Goal: Information Seeking & Learning: Stay updated

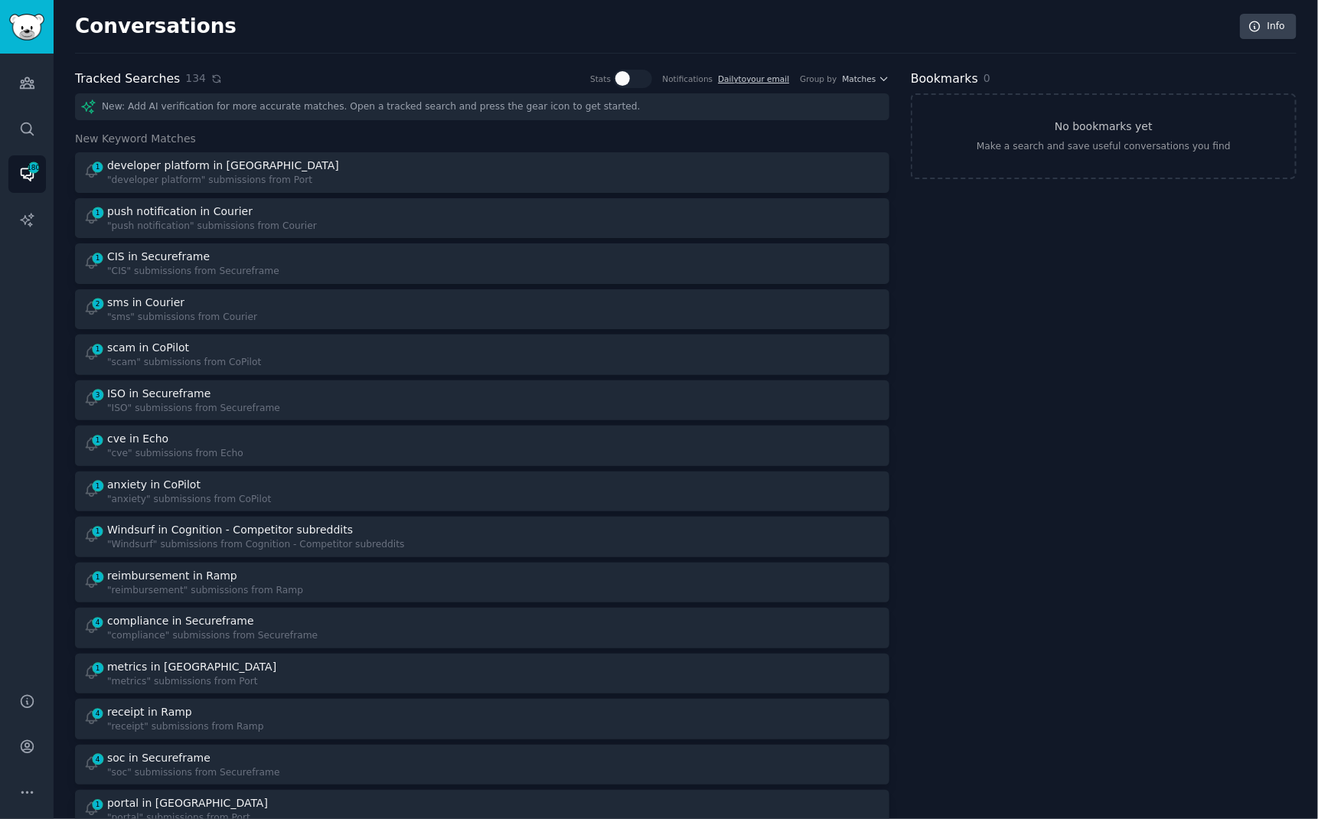
click at [211, 79] on icon at bounding box center [216, 79] width 11 height 11
click at [359, 40] on div "Conversations Info" at bounding box center [686, 34] width 1222 height 40
click at [213, 81] on icon at bounding box center [216, 78] width 7 height 7
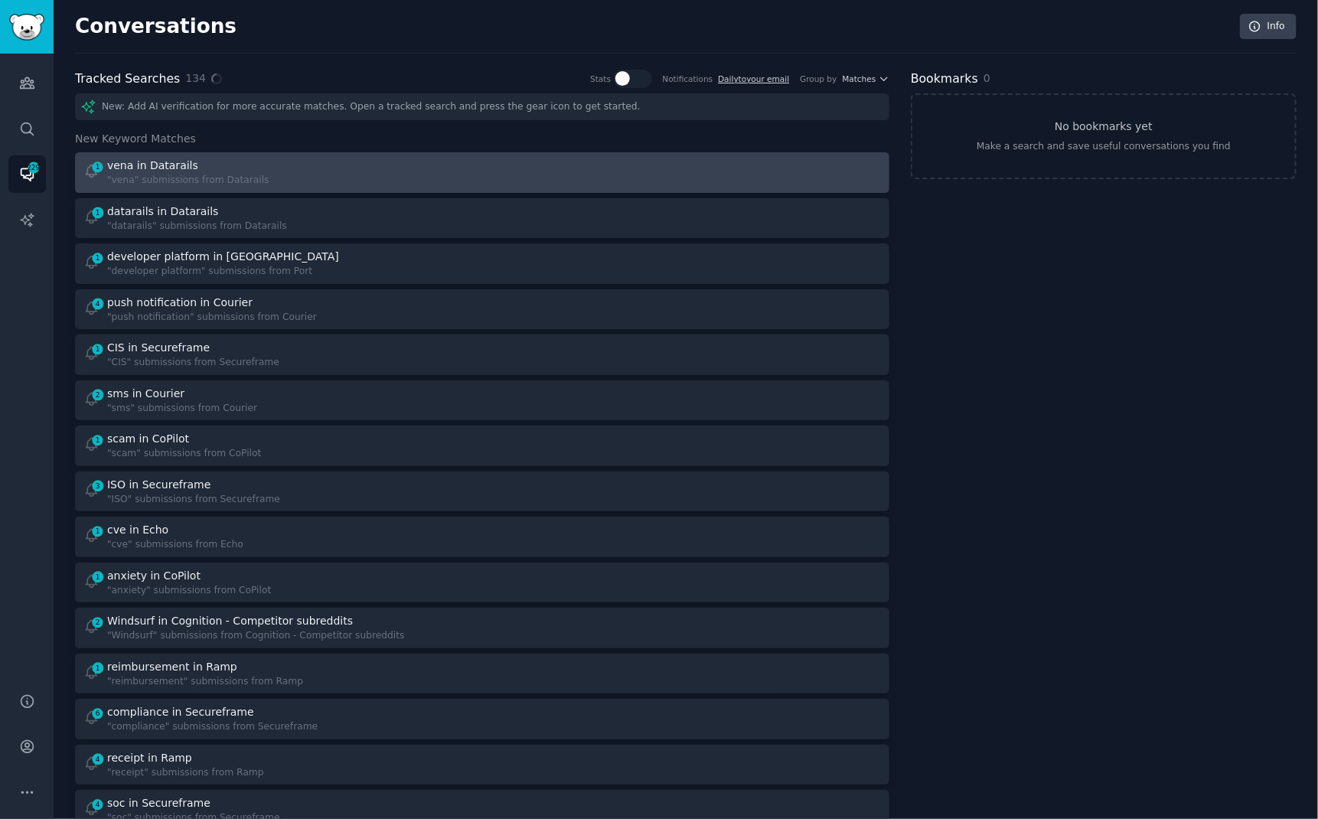
click at [450, 155] on link "1 vena in Datarails "vena" submissions from Datarails" at bounding box center [482, 172] width 815 height 41
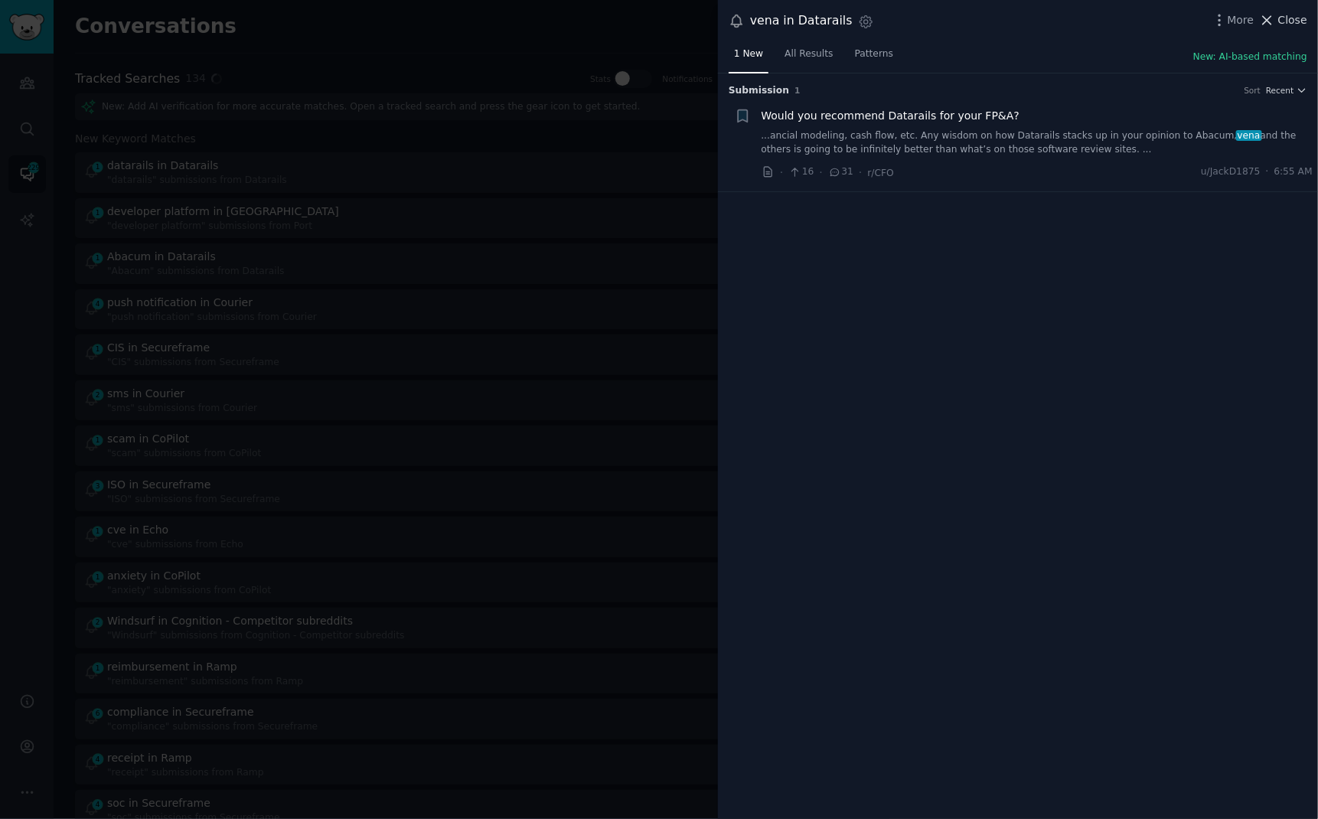
click at [1286, 21] on span "Close" at bounding box center [1293, 20] width 29 height 16
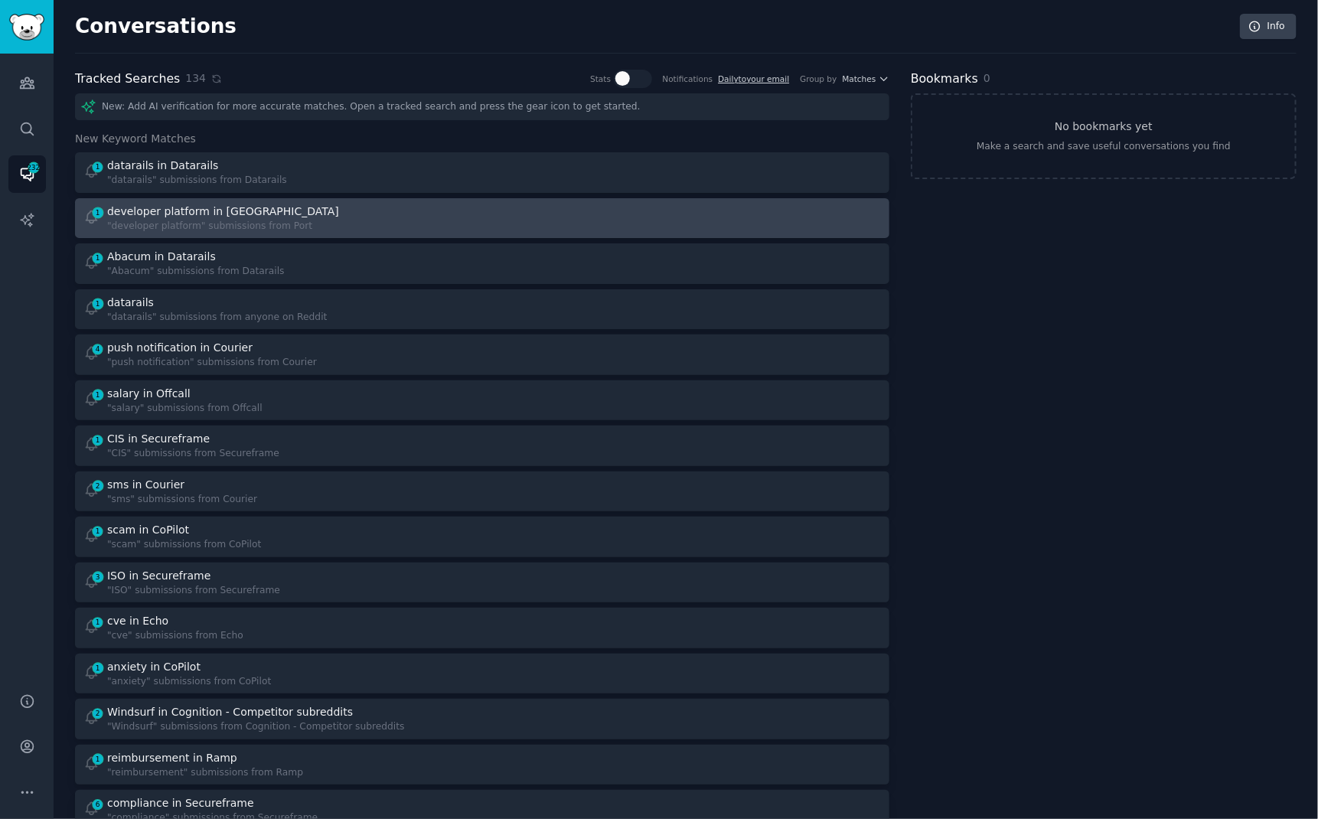
click at [420, 227] on div "1 developer platform in Port "developer platform" submissions from [GEOGRAPHIC_…" at bounding box center [277, 219] width 389 height 30
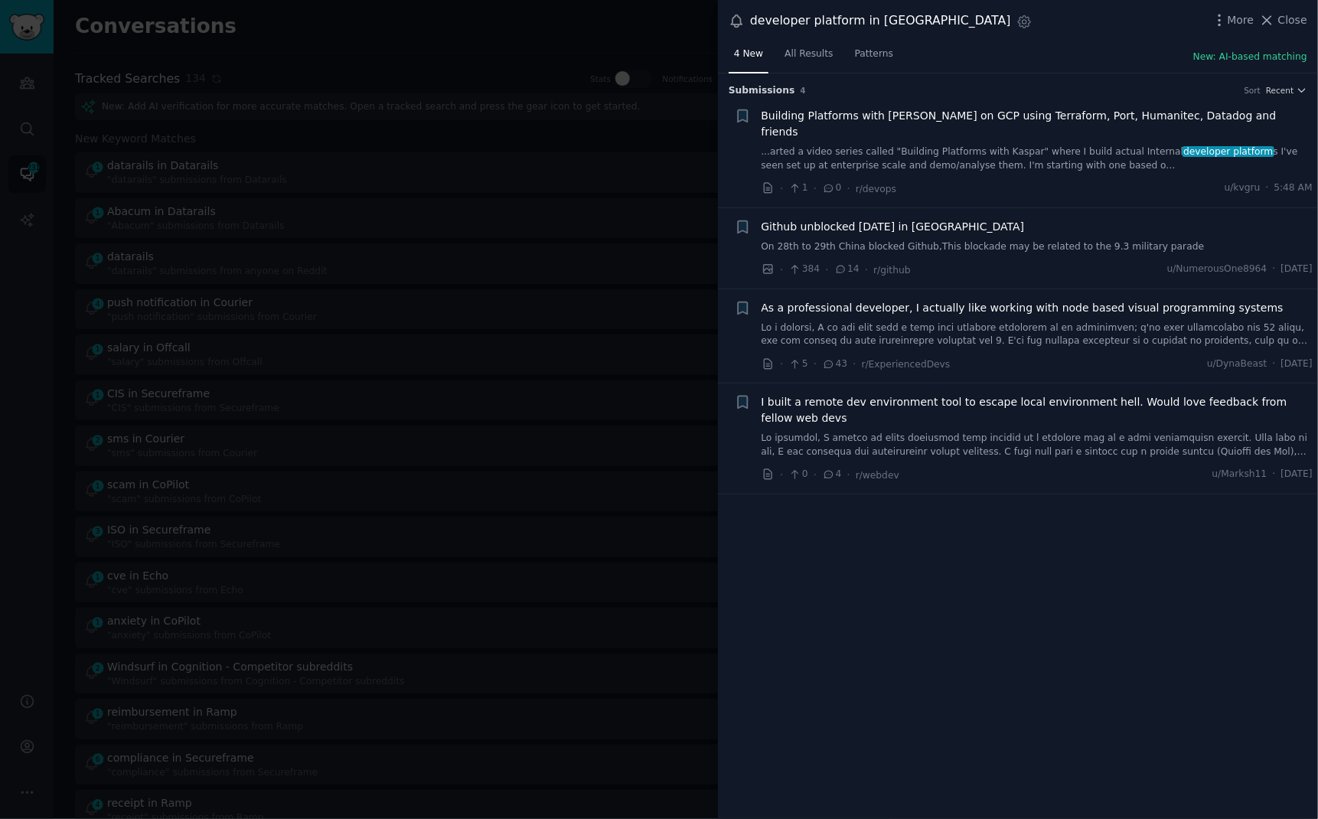
click at [527, 20] on div at bounding box center [659, 409] width 1318 height 819
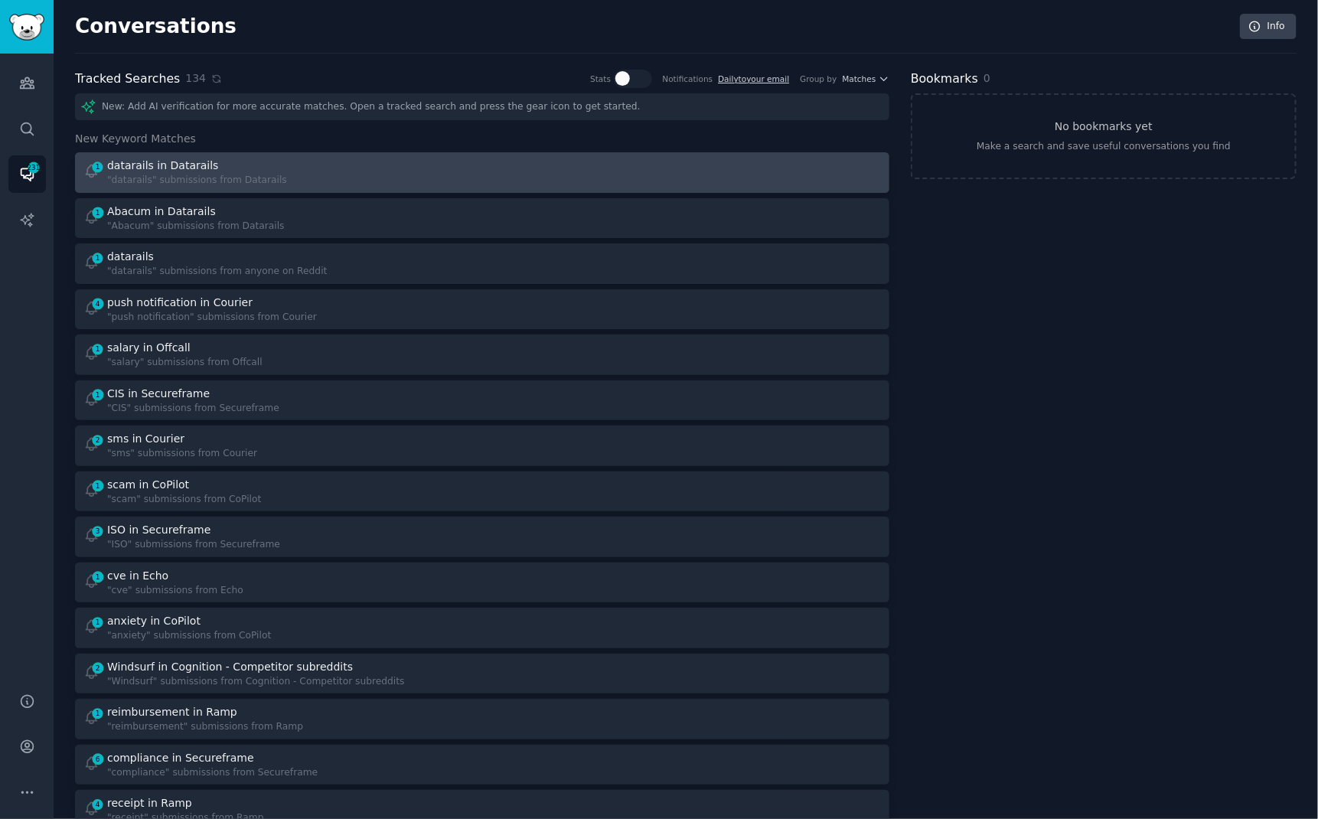
click at [454, 165] on div "1 datarails in Datarails "datarails" submissions from Datarails" at bounding box center [277, 173] width 389 height 30
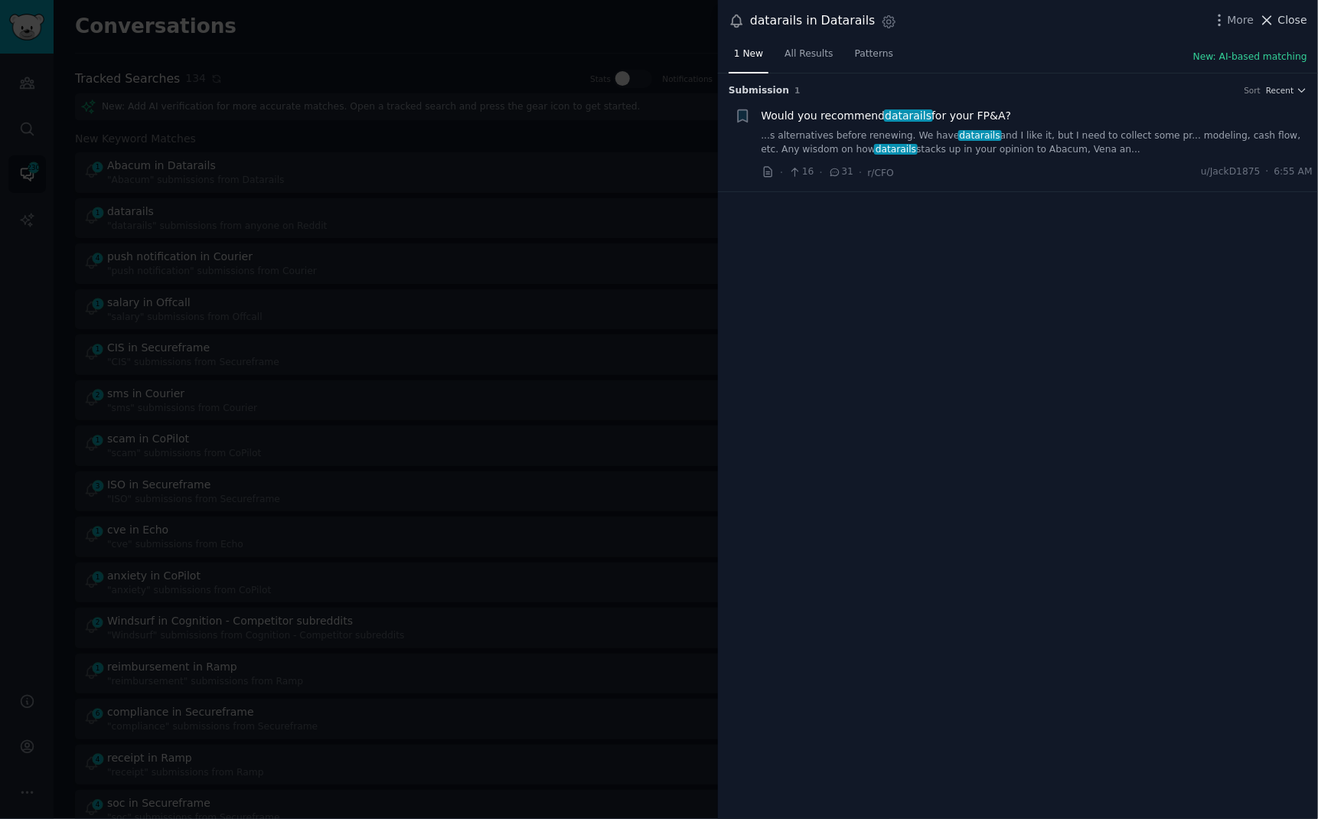
click at [1282, 15] on span "Close" at bounding box center [1293, 20] width 29 height 16
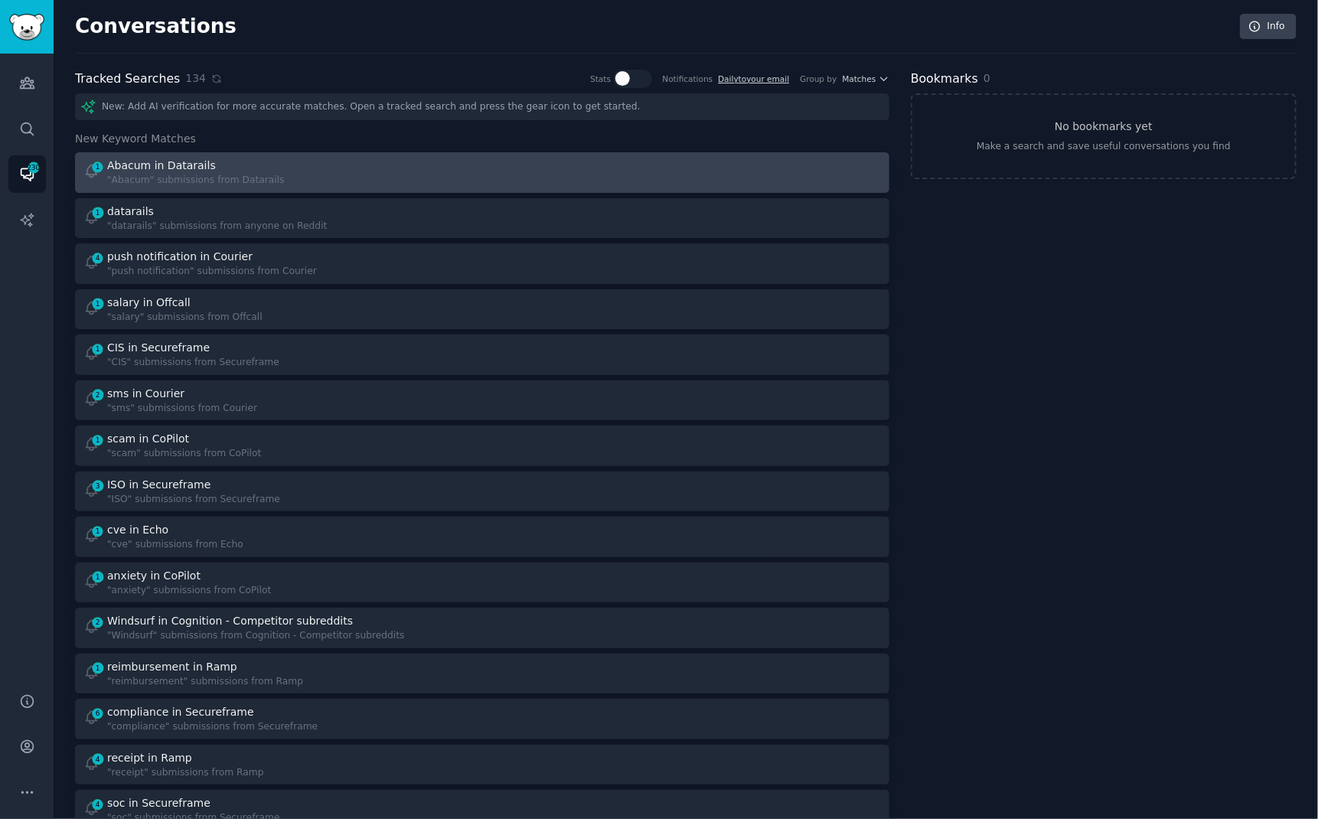
click at [576, 163] on div at bounding box center [687, 173] width 389 height 30
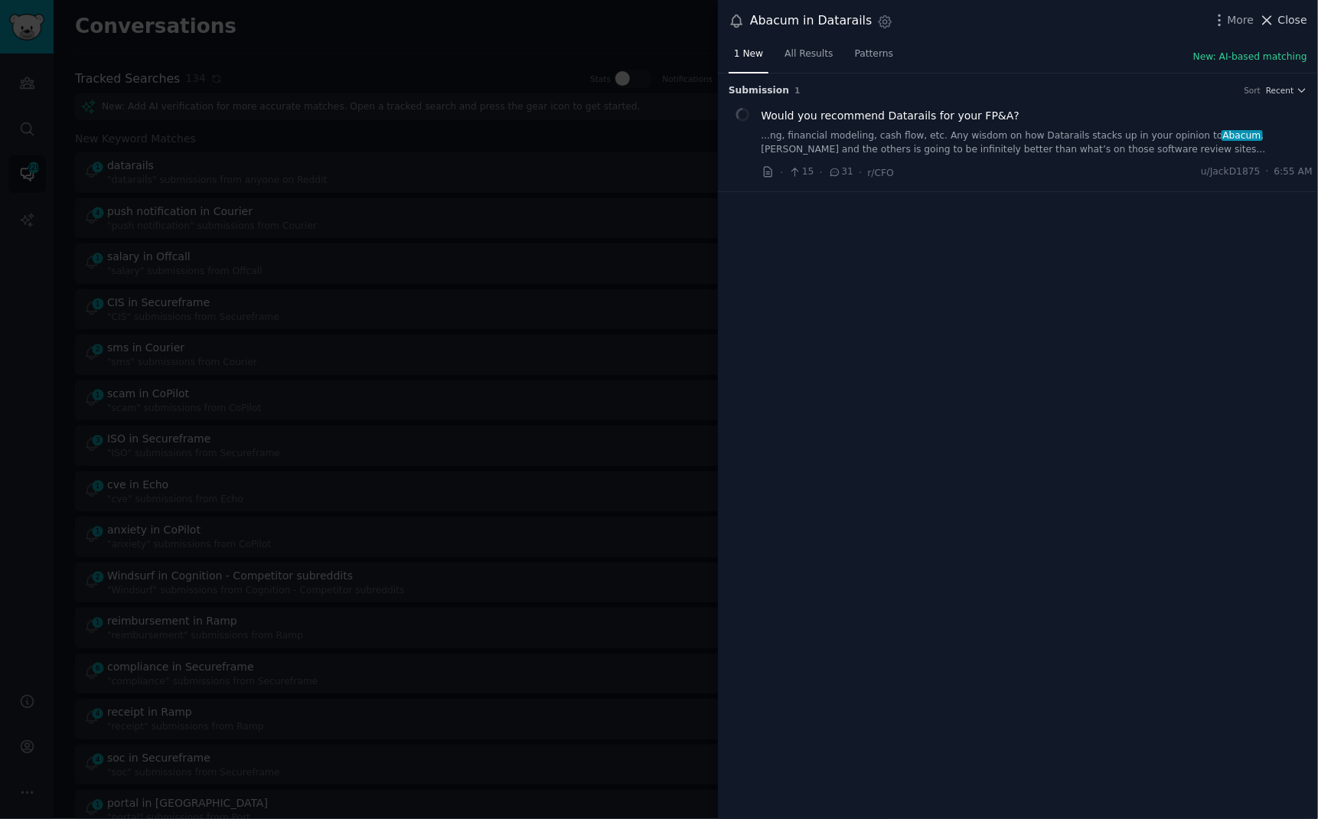
click at [1279, 17] on button "Close" at bounding box center [1284, 20] width 48 height 16
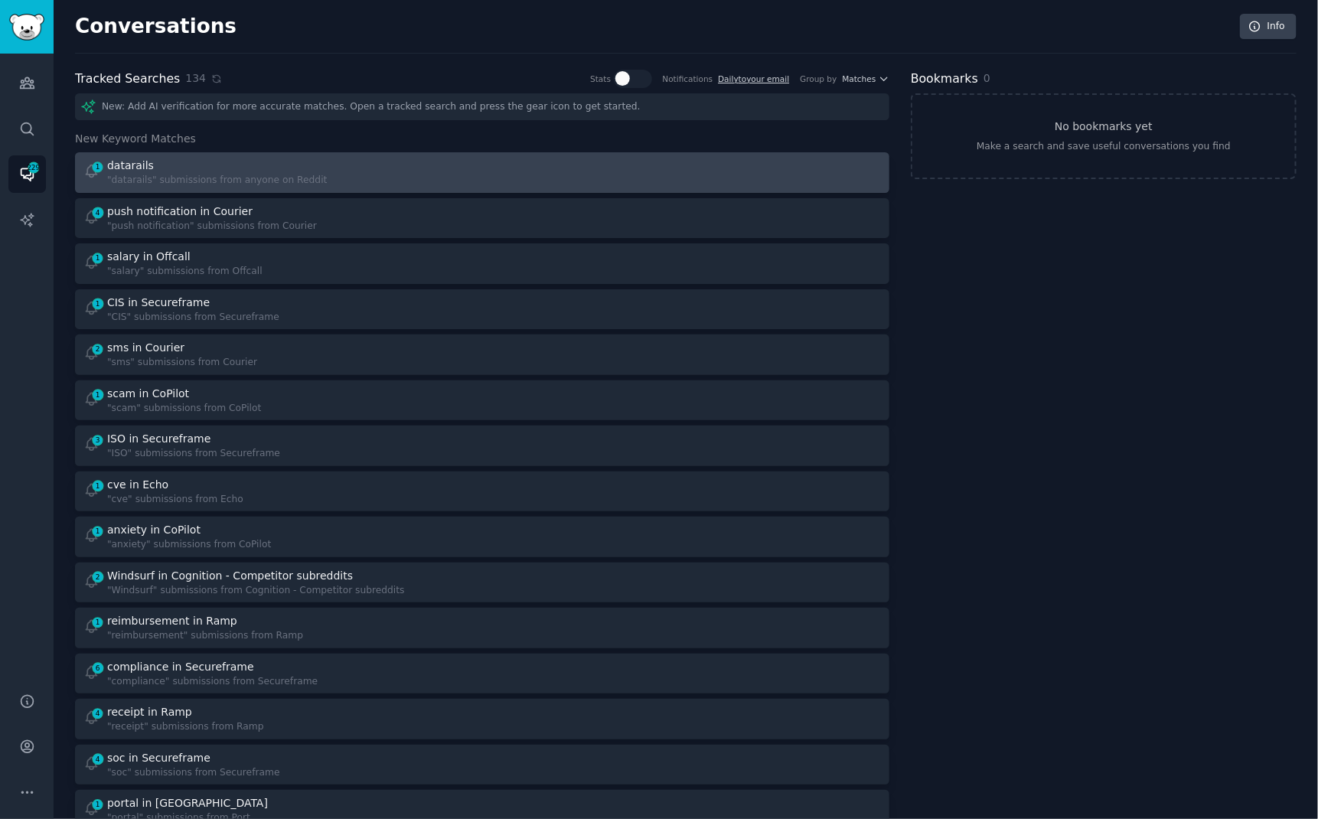
click at [426, 163] on div "1 datarails "datarails" submissions from anyone on Reddit" at bounding box center [277, 173] width 389 height 30
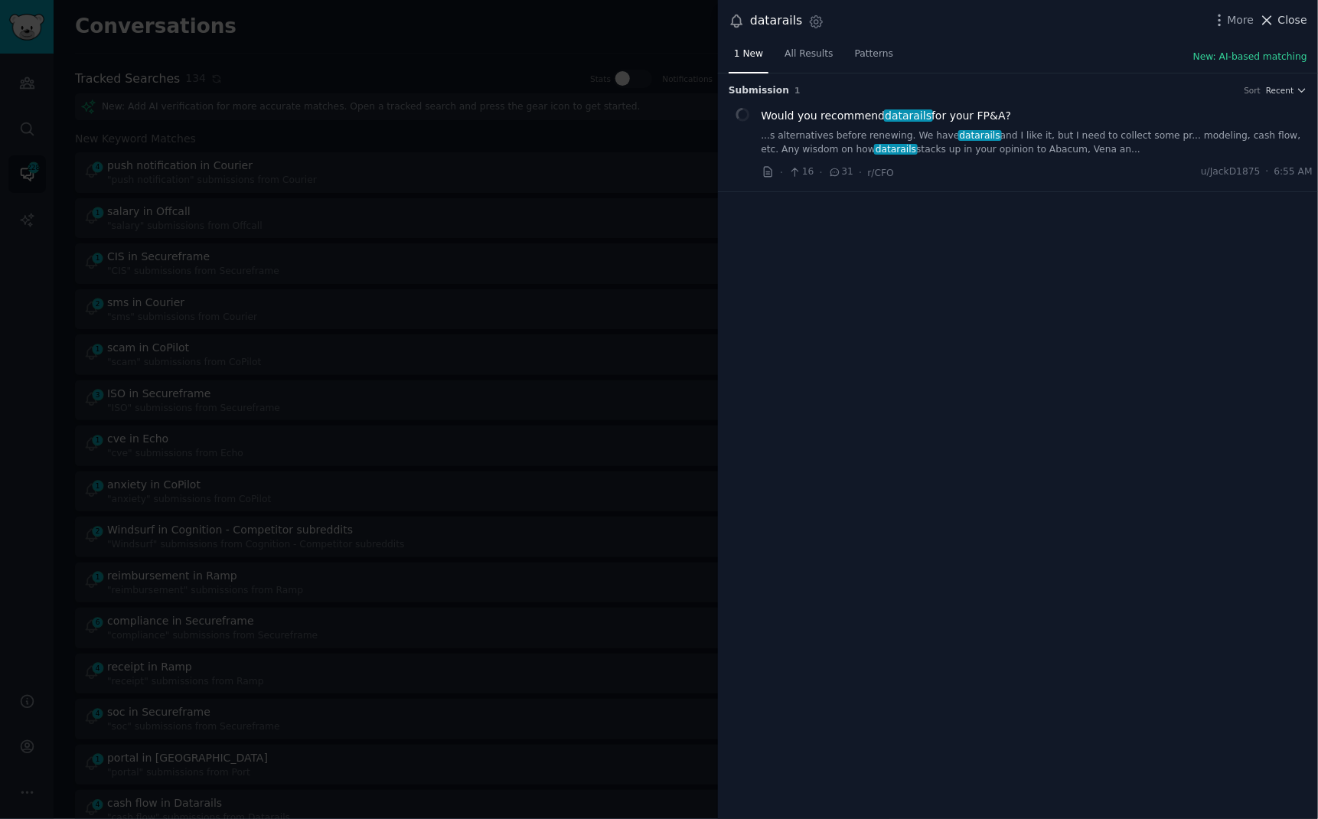
click at [1280, 20] on span "Close" at bounding box center [1293, 20] width 29 height 16
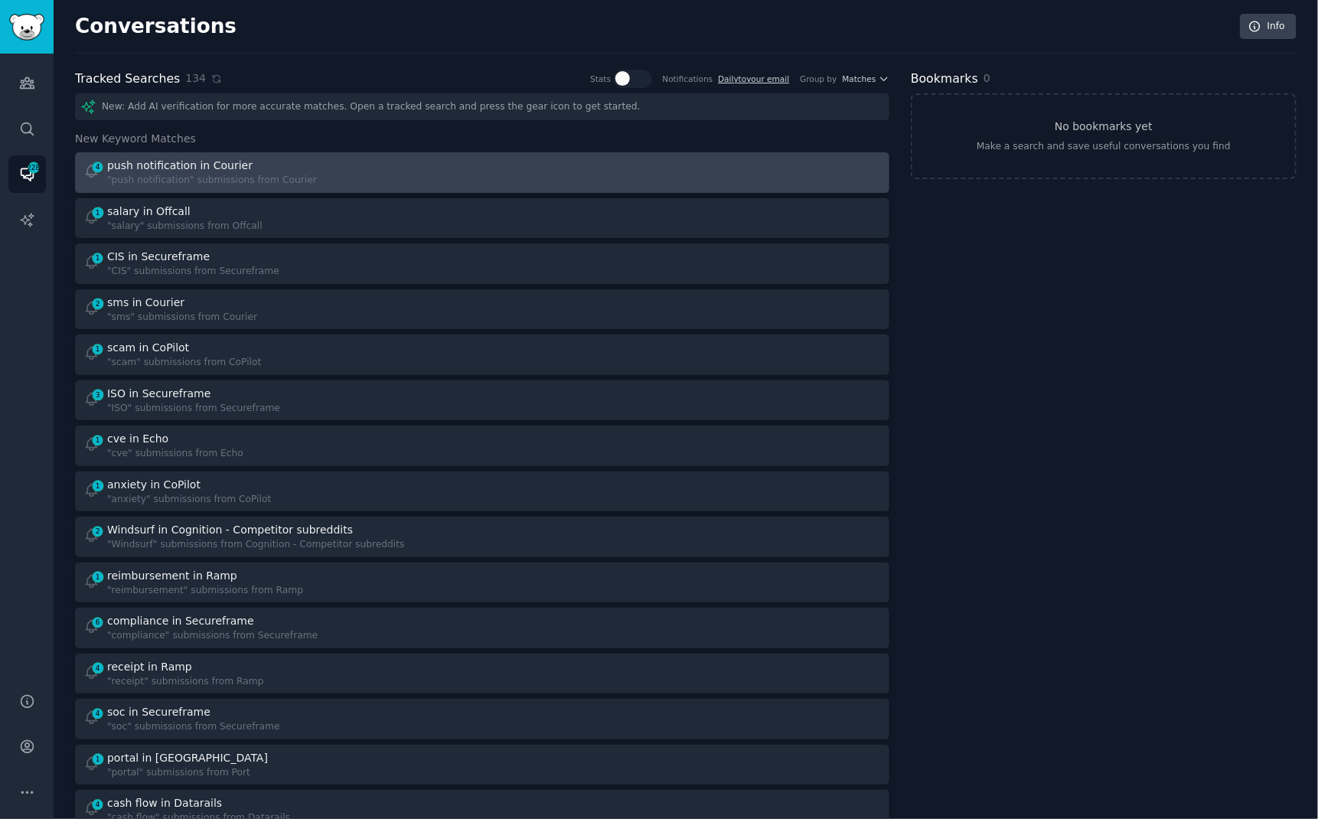
click at [460, 180] on div "4 push notification in Courier "push notification" submissions from Courier" at bounding box center [277, 173] width 389 height 30
